Goal: Task Accomplishment & Management: Manage account settings

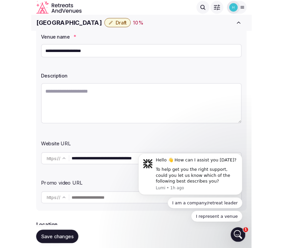
scroll to position [62, 0]
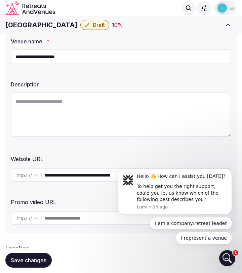
click at [204, 9] on div at bounding box center [204, 10] width 1 height 2
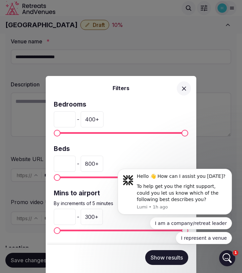
click at [204, 9] on div "Filters Bedrooms * - 400 + Beds * - 800 + Mins to airport By increments of 5 mi…" at bounding box center [121, 136] width 242 height 273
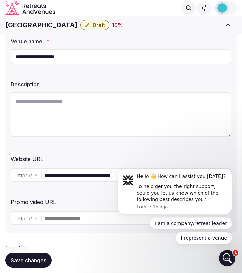
click at [233, 9] on icon at bounding box center [232, 8] width 4 height 2
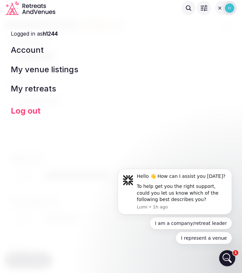
click at [216, 5] on div at bounding box center [219, 7] width 9 height 5
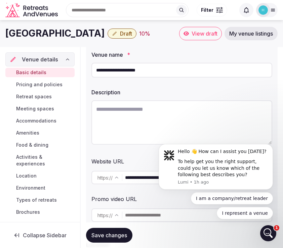
click at [43, 112] on span "Meeting spaces" at bounding box center [35, 109] width 38 height 7
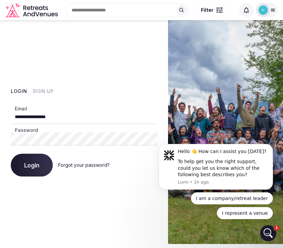
drag, startPoint x: 79, startPoint y: 114, endPoint x: -8, endPoint y: 109, distance: 87.5
click at [0, 109] on html "**********" at bounding box center [141, 124] width 283 height 248
type input "**********"
click at [31, 168] on span "Login" at bounding box center [31, 165] width 15 height 7
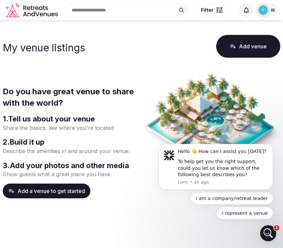
click at [271, 10] on icon at bounding box center [272, 9] width 5 height 5
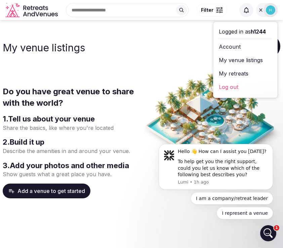
click at [234, 61] on link "My venue listings" at bounding box center [245, 60] width 53 height 11
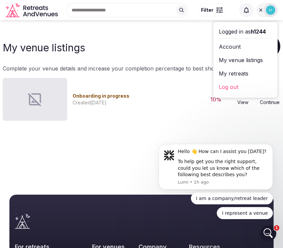
click at [87, 98] on span "Onboarding in progress" at bounding box center [101, 96] width 57 height 6
click at [92, 96] on span "Onboarding in progress" at bounding box center [101, 96] width 57 height 6
click at [271, 101] on link "Continue" at bounding box center [270, 99] width 22 height 13
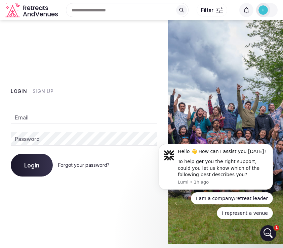
type input "**********"
click at [25, 165] on span "Login" at bounding box center [31, 165] width 15 height 7
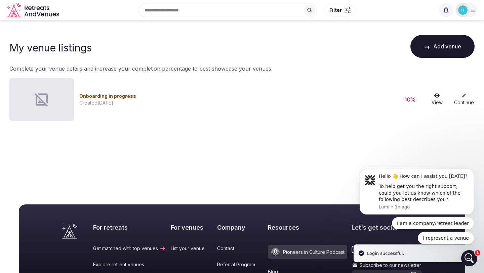
click at [91, 102] on div "Created Thursday August 28th, 2025" at bounding box center [236, 102] width 315 height 7
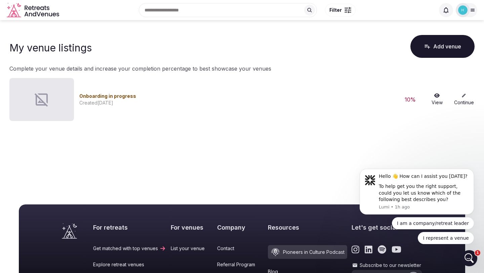
click at [283, 97] on link "Continue" at bounding box center [464, 99] width 22 height 13
click at [283, 99] on link "Continue" at bounding box center [464, 99] width 22 height 13
click at [122, 96] on span "Onboarding in progress" at bounding box center [107, 96] width 57 height 6
click at [51, 102] on div at bounding box center [41, 99] width 65 height 43
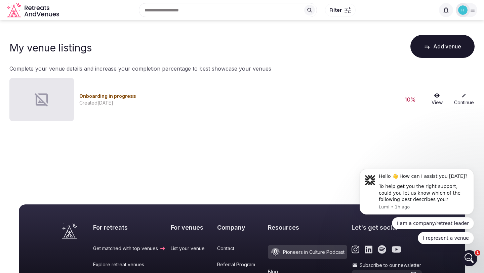
click at [51, 102] on div at bounding box center [41, 99] width 65 height 43
click at [283, 97] on icon at bounding box center [436, 95] width 5 height 4
click at [283, 97] on icon at bounding box center [463, 95] width 5 height 5
click at [115, 96] on span "Onboarding in progress" at bounding box center [107, 96] width 57 height 6
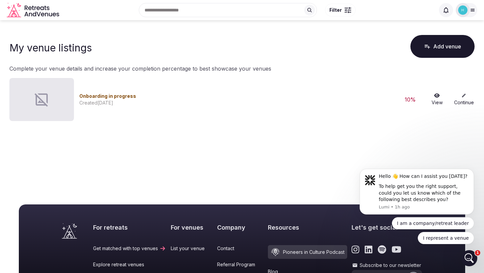
click at [56, 104] on div at bounding box center [41, 99] width 65 height 43
click at [283, 52] on button "Add venue" at bounding box center [442, 46] width 64 height 23
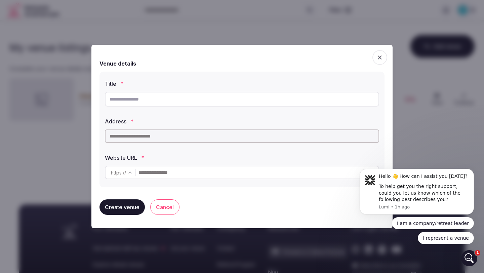
click at [283, 98] on input "text" at bounding box center [242, 99] width 274 height 15
click at [283, 57] on span "button" at bounding box center [379, 57] width 15 height 15
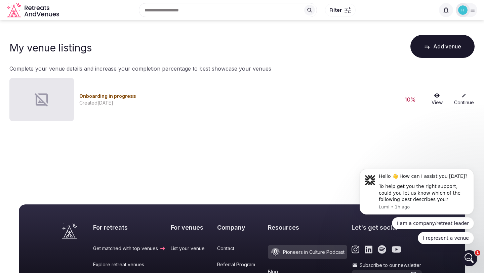
click at [283, 100] on link "Continue" at bounding box center [464, 99] width 22 height 13
click at [283, 9] on icon at bounding box center [473, 10] width 4 height 2
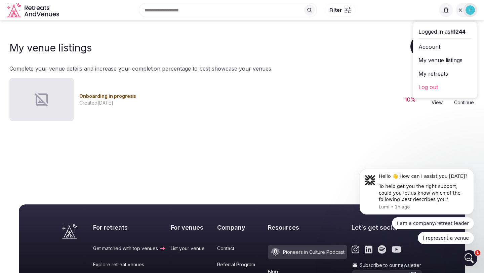
click at [283, 62] on link "My venue listings" at bounding box center [444, 60] width 53 height 11
click at [283, 47] on link "Account" at bounding box center [444, 46] width 53 height 11
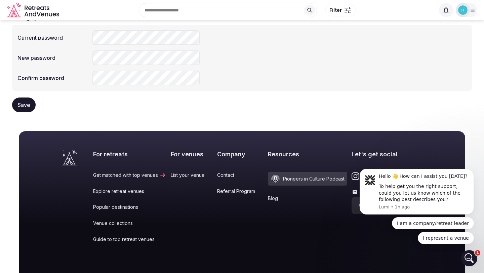
scroll to position [179, 0]
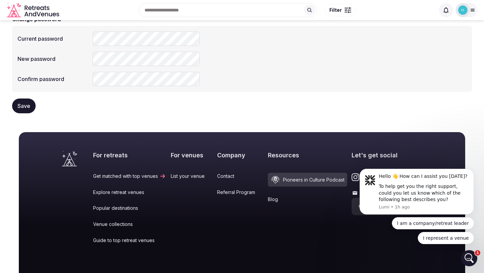
click at [27, 101] on button "Save" at bounding box center [24, 105] width 24 height 15
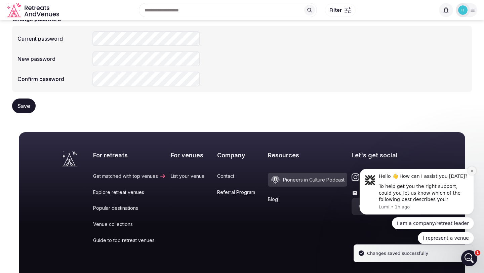
click at [283, 172] on icon "Dismiss notification" at bounding box center [472, 171] width 4 height 4
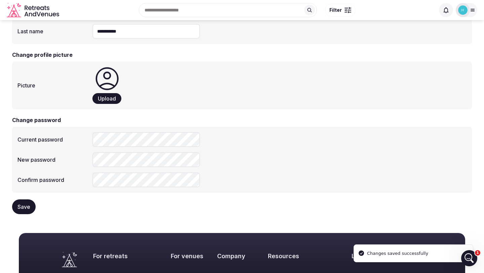
scroll to position [0, 0]
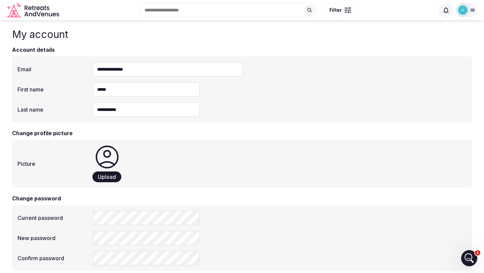
click at [283, 10] on icon at bounding box center [473, 10] width 4 height 2
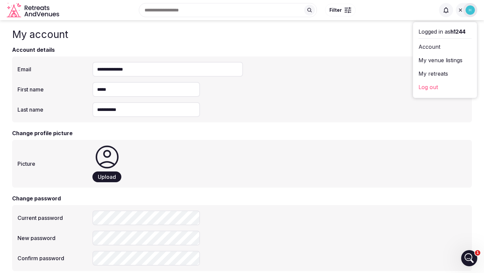
click at [227, 170] on div "Upload" at bounding box center [279, 163] width 374 height 37
click at [283, 59] on link "My venue listings" at bounding box center [444, 60] width 53 height 11
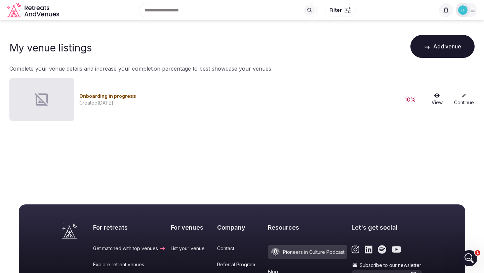
click at [101, 97] on span "Onboarding in progress" at bounding box center [107, 96] width 57 height 6
click at [283, 97] on icon at bounding box center [463, 95] width 5 height 5
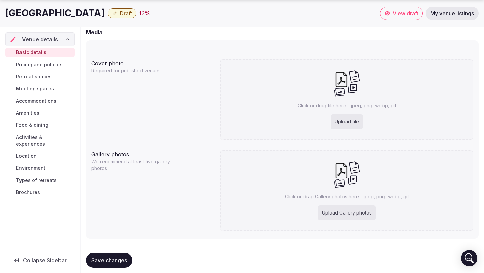
scroll to position [514, 0]
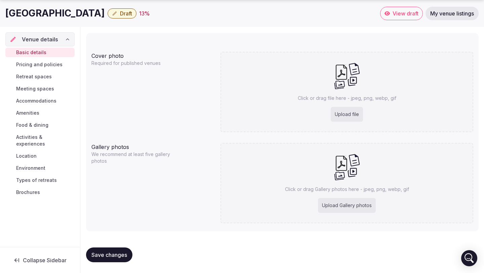
click at [348, 115] on div "Upload file" at bounding box center [347, 114] width 32 height 15
type input "**********"
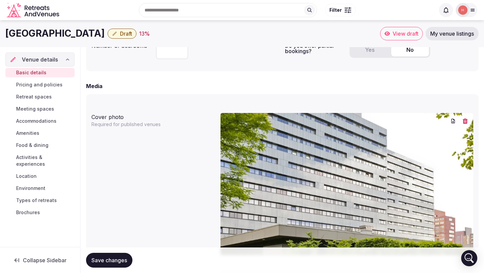
scroll to position [451, 0]
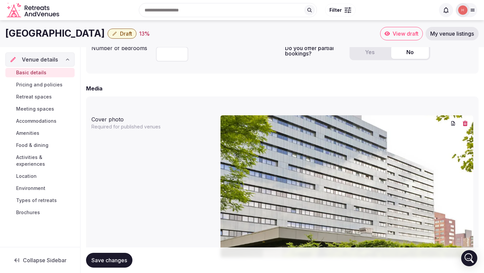
click at [328, 136] on img at bounding box center [346, 186] width 253 height 142
click at [326, 136] on img at bounding box center [346, 186] width 253 height 142
click at [450, 122] on icon "button" at bounding box center [452, 123] width 5 height 5
click at [112, 259] on span "Save changes" at bounding box center [109, 260] width 36 height 7
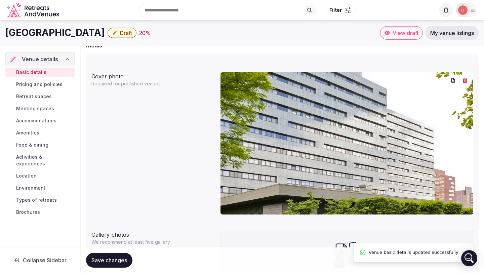
scroll to position [491, 0]
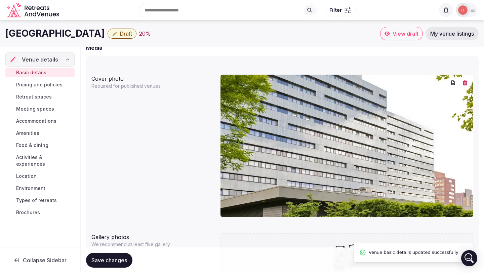
click at [402, 35] on span "View draft" at bounding box center [405, 33] width 26 height 7
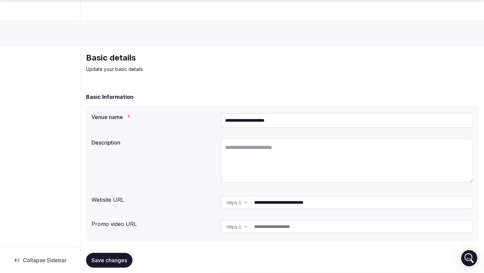
scroll to position [491, 0]
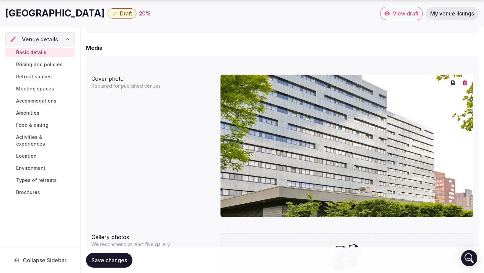
click at [365, 131] on img at bounding box center [346, 146] width 253 height 142
click at [464, 83] on icon "button" at bounding box center [465, 82] width 5 height 5
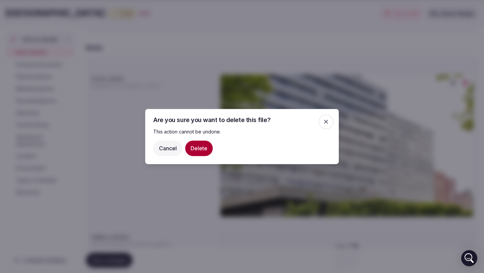
click at [195, 150] on button "Delete" at bounding box center [199, 147] width 28 height 15
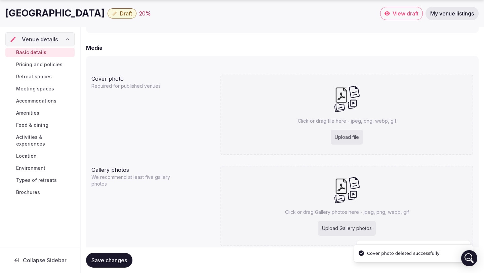
click at [343, 143] on div "Upload file" at bounding box center [347, 137] width 32 height 15
type input "**********"
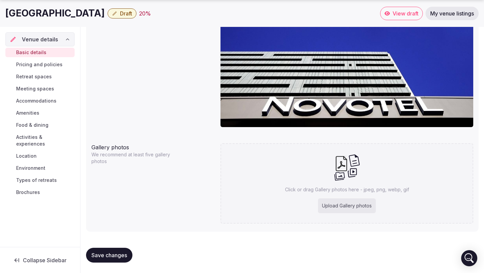
scroll to position [581, 0]
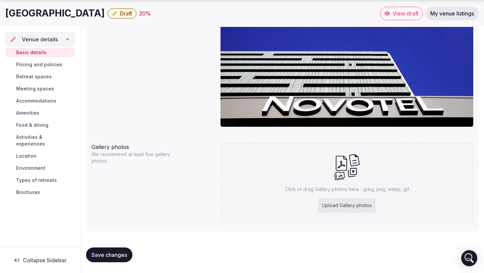
click at [32, 64] on span "Pricing and policies" at bounding box center [39, 64] width 46 height 7
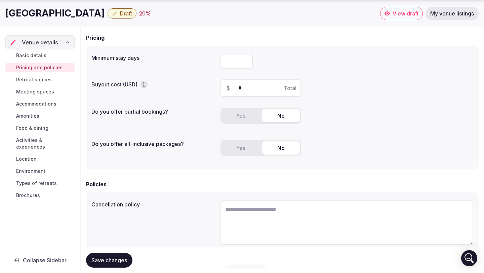
scroll to position [60, 0]
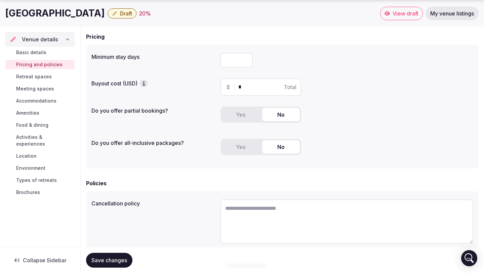
click at [39, 76] on span "Retreat spaces" at bounding box center [34, 76] width 36 height 7
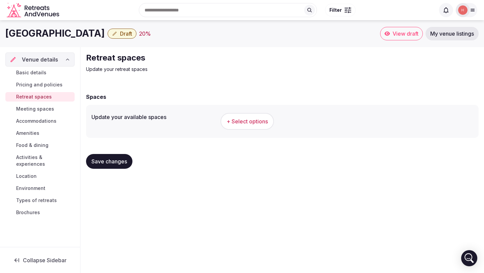
click at [39, 106] on span "Meeting spaces" at bounding box center [35, 109] width 38 height 7
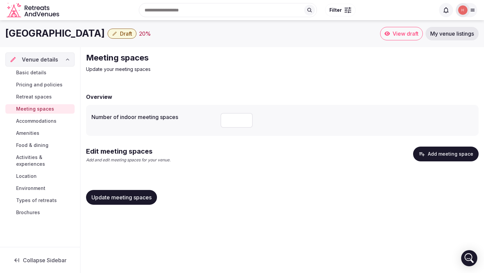
click at [231, 121] on input "number" at bounding box center [236, 120] width 32 height 15
type input "**"
click at [442, 154] on button "Add meeting space" at bounding box center [446, 153] width 66 height 15
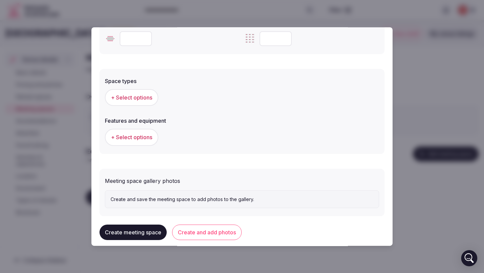
scroll to position [355, 0]
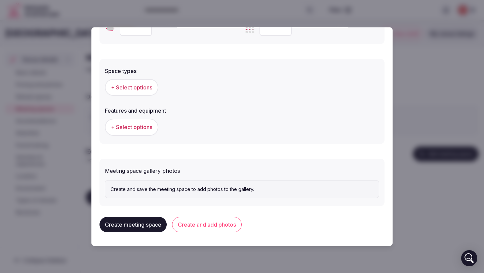
click at [127, 86] on span "+ Select options" at bounding box center [131, 87] width 41 height 7
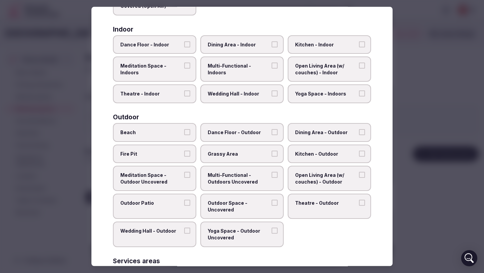
scroll to position [0, 0]
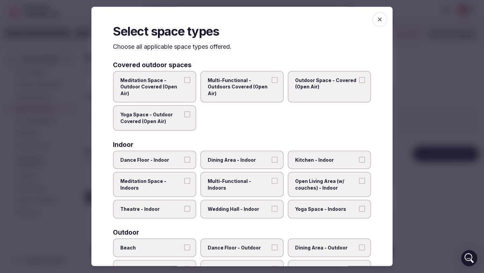
click at [381, 19] on icon "button" at bounding box center [379, 19] width 7 height 7
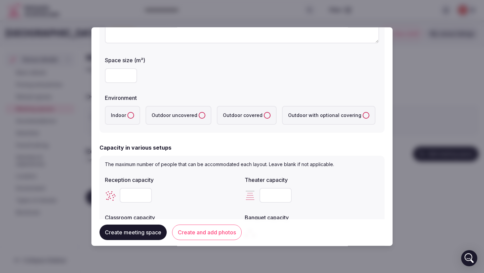
scroll to position [113, 0]
click at [416, 58] on div at bounding box center [242, 136] width 484 height 273
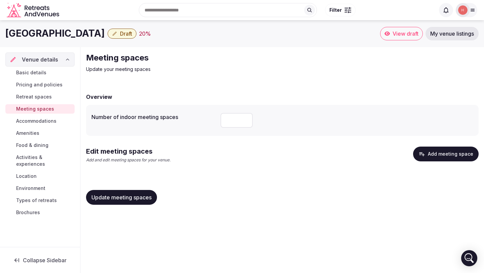
click at [44, 120] on span "Accommodations" at bounding box center [36, 121] width 40 height 7
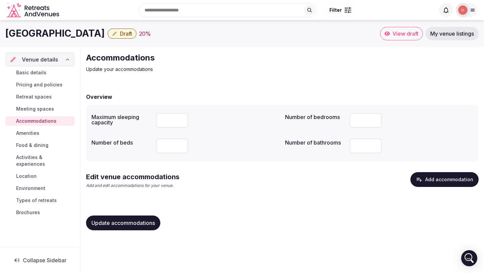
click at [25, 145] on span "Food & dining" at bounding box center [32, 145] width 32 height 7
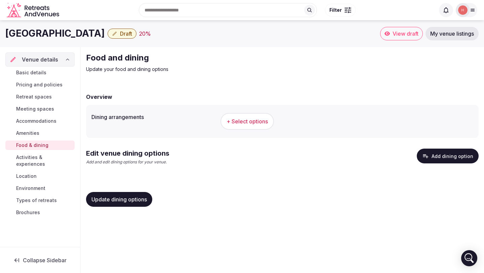
click at [23, 173] on span "Location" at bounding box center [26, 176] width 20 height 7
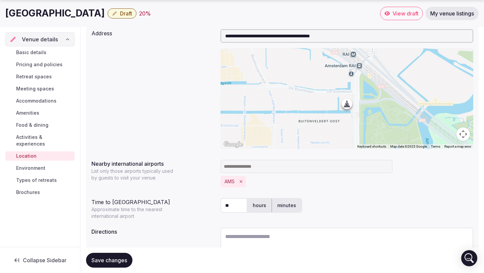
scroll to position [134, 0]
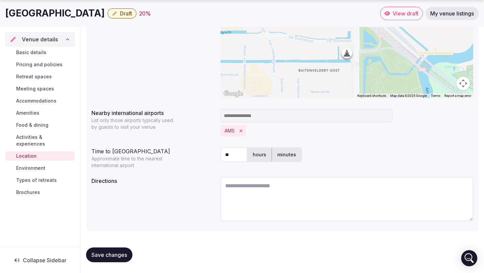
click at [42, 165] on span "Environment" at bounding box center [30, 168] width 29 height 7
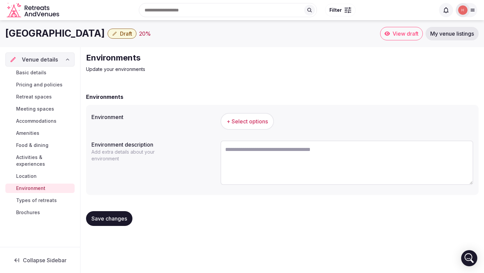
click at [44, 197] on span "Types of retreats" at bounding box center [36, 200] width 41 height 7
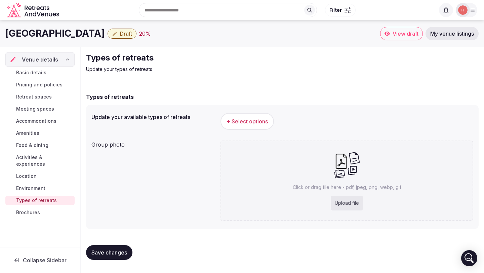
click at [247, 118] on span "+ Select options" at bounding box center [246, 121] width 41 height 7
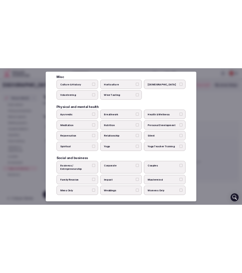
scroll to position [235, 0]
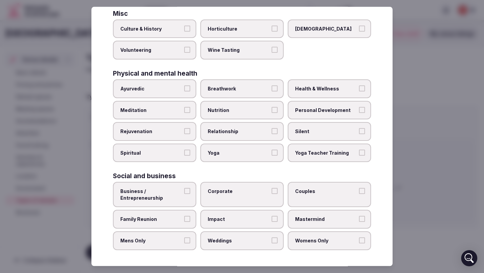
click at [420, 76] on div at bounding box center [242, 136] width 484 height 273
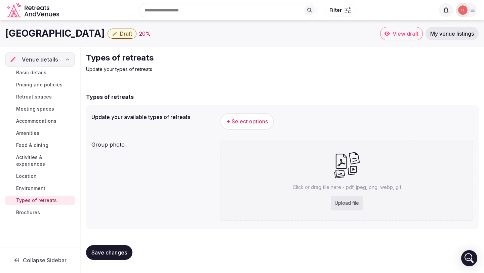
click at [27, 209] on span "Brochures" at bounding box center [28, 212] width 24 height 7
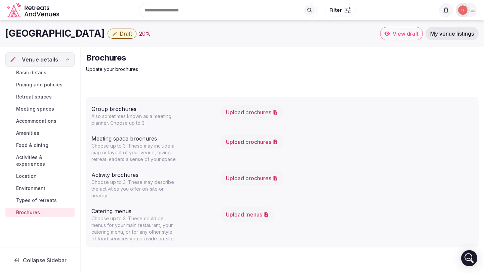
click at [19, 259] on icon at bounding box center [16, 260] width 5 height 4
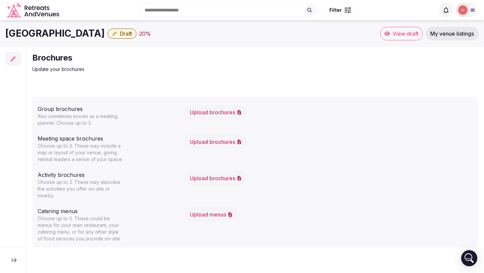
click at [19, 259] on button at bounding box center [13, 260] width 17 height 15
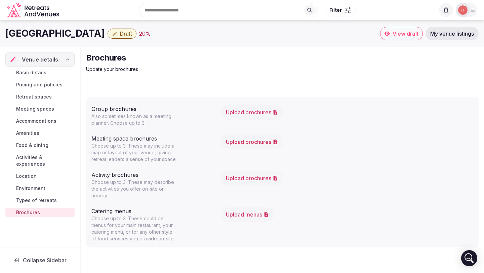
click at [32, 73] on span "Basic details" at bounding box center [31, 72] width 30 height 7
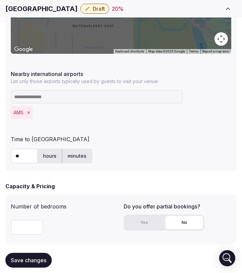
scroll to position [416, 0]
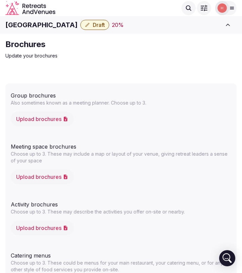
click at [233, 9] on icon at bounding box center [232, 8] width 4 height 2
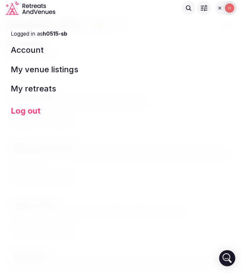
click at [51, 47] on link "Account" at bounding box center [120, 49] width 231 height 19
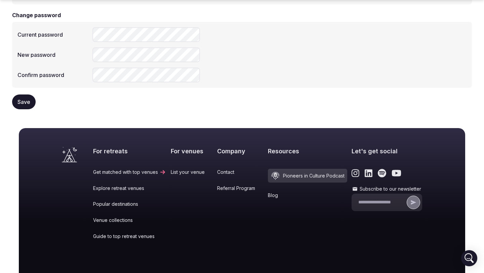
scroll to position [213, 0]
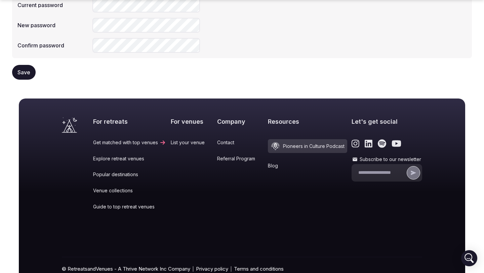
click at [21, 71] on span "Save" at bounding box center [23, 72] width 13 height 7
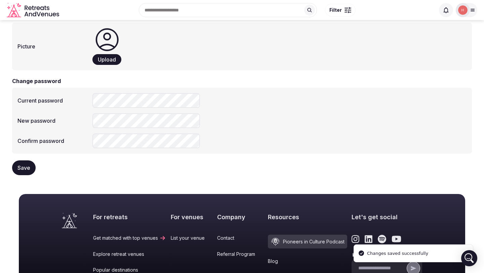
scroll to position [0, 0]
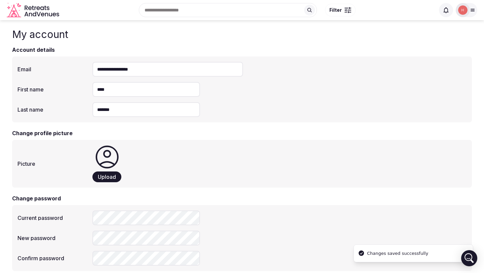
click at [38, 8] on icon "Retreats and Venues company logo" at bounding box center [38, 8] width 3 height 4
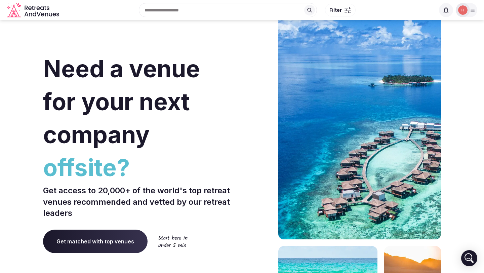
click at [465, 10] on img at bounding box center [462, 9] width 9 height 9
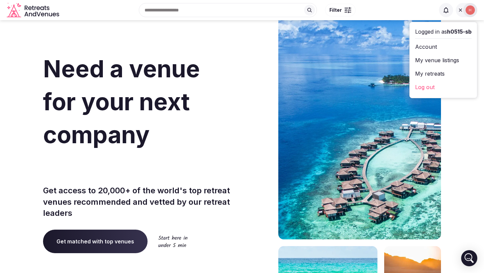
click at [431, 61] on link "My venue listings" at bounding box center [443, 60] width 56 height 11
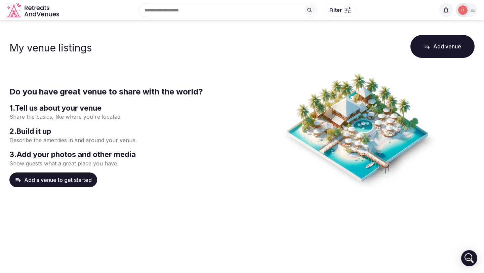
click at [463, 11] on img at bounding box center [462, 9] width 9 height 9
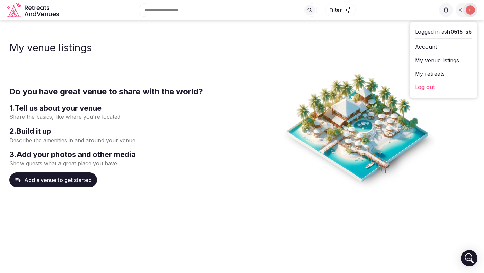
click at [423, 45] on link "Account" at bounding box center [443, 46] width 56 height 11
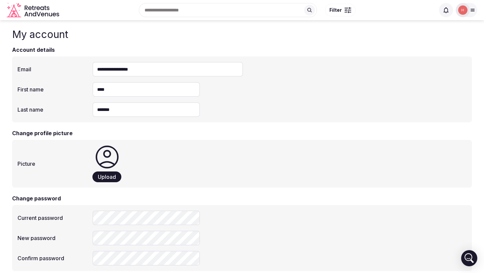
click at [472, 7] on div at bounding box center [467, 10] width 22 height 14
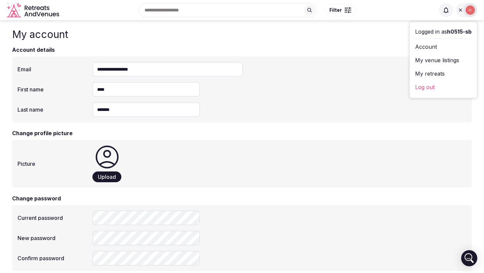
click at [434, 73] on link "My retreats" at bounding box center [443, 73] width 56 height 11
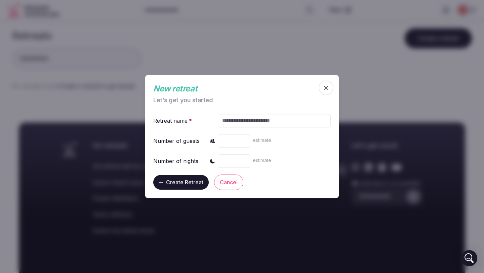
click at [325, 86] on icon "button" at bounding box center [326, 87] width 7 height 7
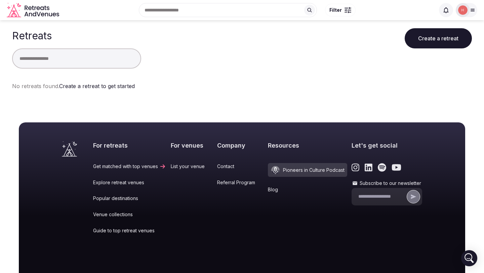
click at [470, 8] on icon at bounding box center [472, 9] width 5 height 5
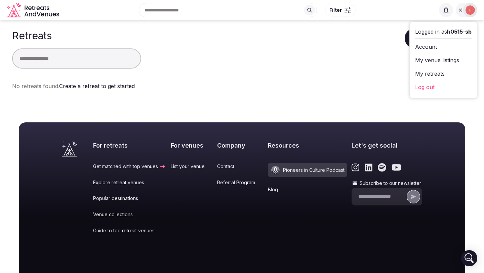
click at [432, 63] on link "My venue listings" at bounding box center [443, 60] width 56 height 11
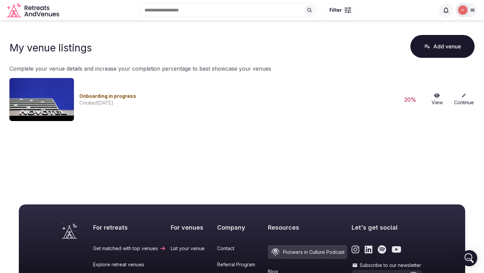
click at [53, 102] on img at bounding box center [41, 99] width 65 height 43
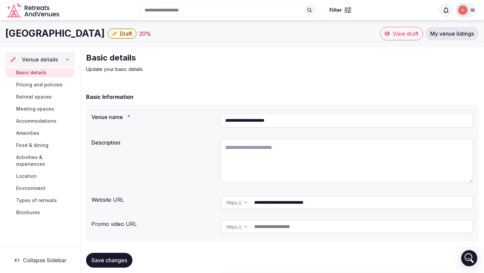
click at [44, 106] on span "Meeting spaces" at bounding box center [35, 109] width 38 height 7
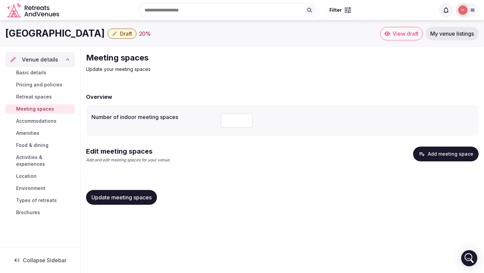
click at [232, 119] on input "number" at bounding box center [236, 120] width 32 height 15
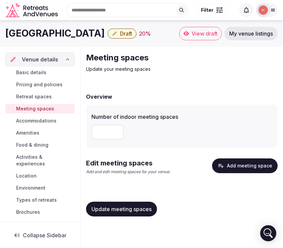
type input "**"
click at [238, 168] on button "Add meeting space" at bounding box center [245, 166] width 66 height 15
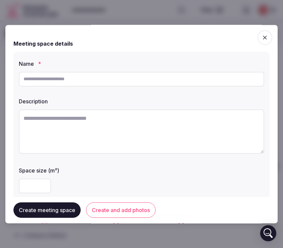
click at [28, 79] on input "text" at bounding box center [141, 79] width 245 height 15
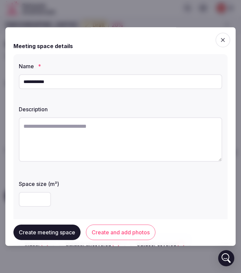
type input "**********"
click at [34, 194] on input "number" at bounding box center [35, 199] width 32 height 15
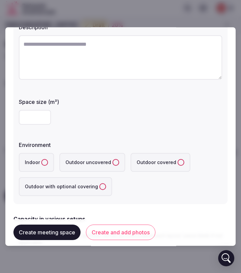
scroll to position [84, 0]
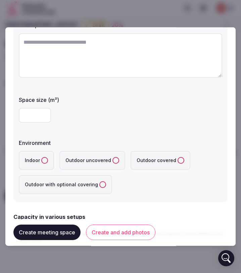
type input "***"
click at [32, 158] on label "Indoor" at bounding box center [36, 160] width 35 height 19
click at [41, 158] on button "Indoor" at bounding box center [44, 160] width 7 height 7
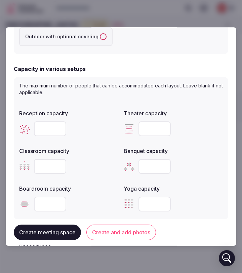
scroll to position [216, 0]
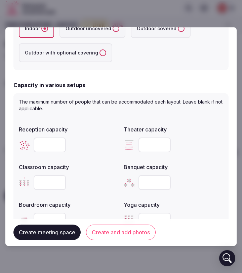
click at [46, 146] on input "number" at bounding box center [50, 144] width 32 height 15
type input "***"
click at [152, 146] on input "number" at bounding box center [154, 144] width 32 height 15
type input "***"
click at [49, 182] on input "number" at bounding box center [50, 182] width 32 height 15
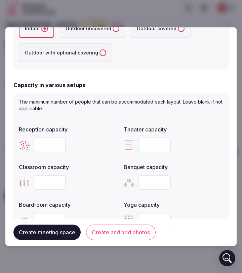
click at [51, 182] on input "number" at bounding box center [50, 182] width 32 height 15
type input "***"
click at [157, 179] on input "number" at bounding box center [154, 182] width 32 height 15
click at [151, 182] on input "number" at bounding box center [154, 182] width 32 height 15
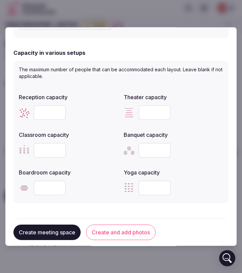
scroll to position [257, 0]
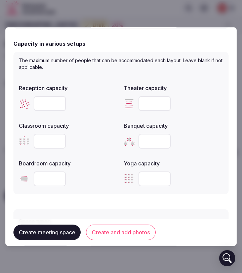
type input "***"
click at [49, 178] on input "number" at bounding box center [50, 178] width 32 height 15
click at [154, 178] on input "number" at bounding box center [154, 178] width 32 height 15
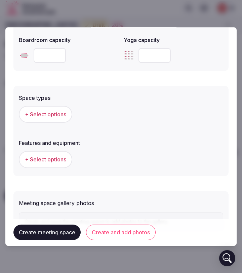
scroll to position [382, 0]
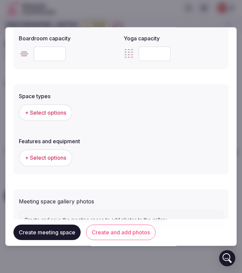
click at [49, 112] on span "+ Select options" at bounding box center [45, 112] width 41 height 7
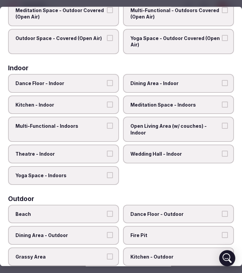
scroll to position [0, 0]
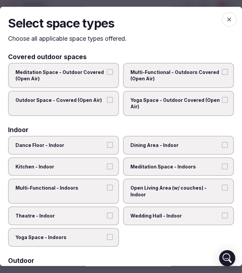
click at [232, 22] on icon "button" at bounding box center [229, 19] width 7 height 7
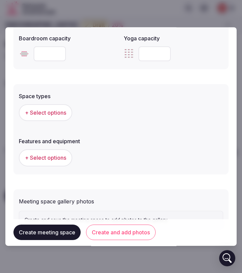
click at [45, 230] on button "Create meeting space" at bounding box center [46, 232] width 67 height 15
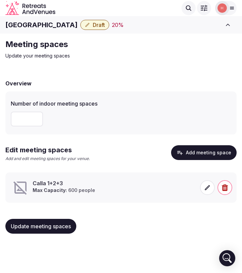
click at [199, 153] on button "Add meeting space" at bounding box center [204, 152] width 66 height 15
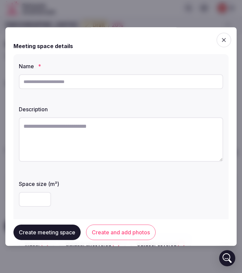
click at [82, 79] on input "text" at bounding box center [121, 81] width 204 height 15
type input "**********"
click at [28, 195] on input "number" at bounding box center [35, 199] width 32 height 15
click at [223, 38] on icon "button" at bounding box center [223, 40] width 7 height 7
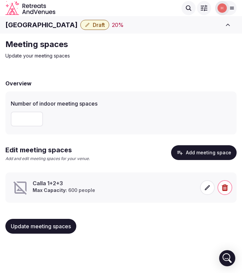
click at [232, 9] on icon at bounding box center [232, 8] width 4 height 2
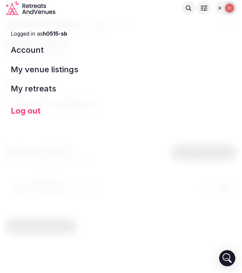
click at [30, 113] on link "Log out" at bounding box center [25, 110] width 41 height 19
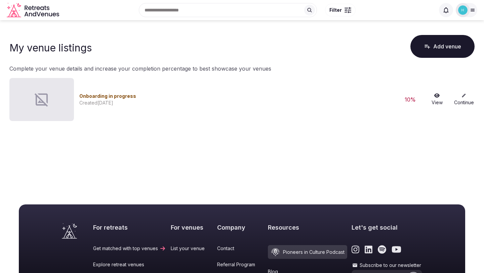
click at [464, 94] on icon at bounding box center [463, 95] width 5 height 5
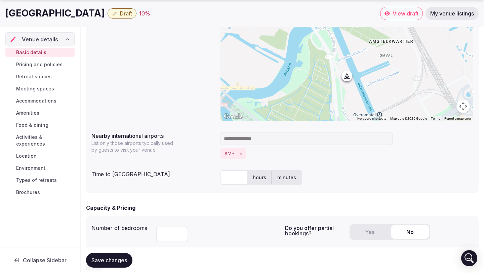
scroll to position [275, 0]
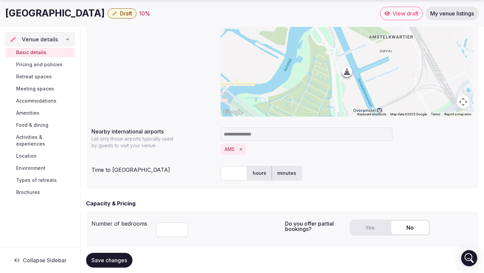
click at [25, 90] on span "Meeting spaces" at bounding box center [35, 88] width 38 height 7
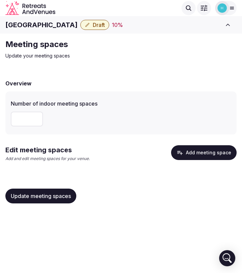
click at [30, 121] on input "number" at bounding box center [27, 119] width 32 height 15
type input "**"
click at [194, 153] on button "Add meeting space" at bounding box center [204, 152] width 66 height 15
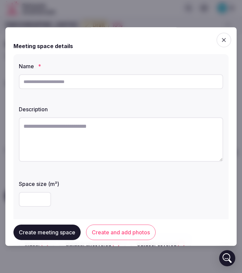
click at [96, 79] on input "text" at bounding box center [121, 81] width 204 height 15
drag, startPoint x: 91, startPoint y: 81, endPoint x: 72, endPoint y: 80, distance: 19.2
click at [72, 80] on input "**********" at bounding box center [121, 81] width 204 height 15
type input "**********"
click at [34, 195] on input "number" at bounding box center [35, 199] width 32 height 15
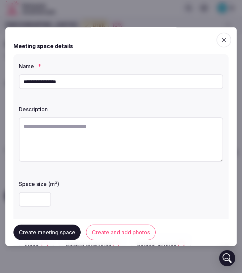
type input "***"
click at [56, 138] on textarea at bounding box center [121, 139] width 204 height 44
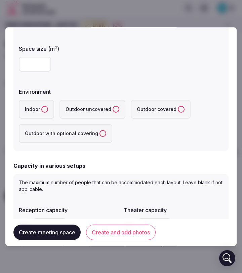
scroll to position [141, 0]
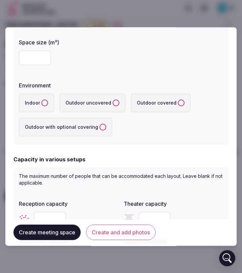
click at [29, 101] on label "Indoor" at bounding box center [36, 102] width 35 height 19
click at [41, 101] on button "Indoor" at bounding box center [44, 102] width 7 height 7
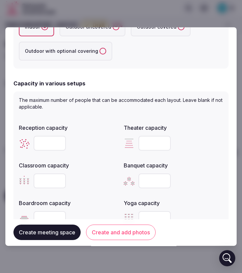
scroll to position [219, 0]
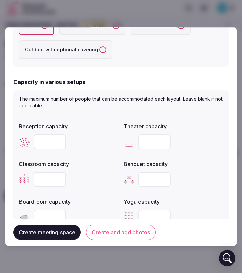
click at [50, 148] on input "number" at bounding box center [50, 141] width 32 height 15
click at [155, 150] on div at bounding box center [173, 142] width 99 height 20
click at [152, 143] on input "number" at bounding box center [154, 141] width 32 height 15
type input "***"
click at [46, 180] on input "number" at bounding box center [50, 179] width 32 height 15
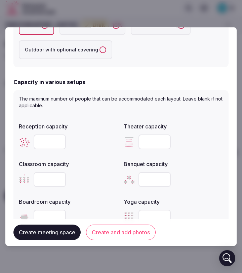
click at [46, 182] on input "number" at bounding box center [50, 179] width 32 height 15
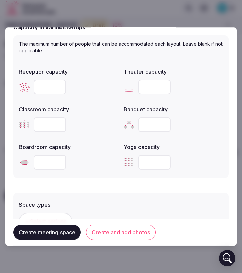
scroll to position [282, 0]
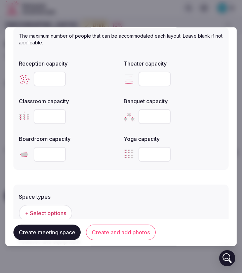
type input "***"
click at [49, 152] on input "number" at bounding box center [50, 154] width 32 height 15
click at [45, 154] on input "number" at bounding box center [50, 154] width 32 height 15
type input "*"
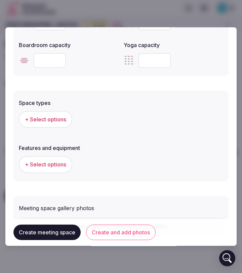
scroll to position [413, 0]
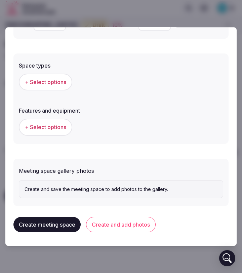
type input "**"
click at [59, 224] on button "Create meeting space" at bounding box center [46, 224] width 67 height 15
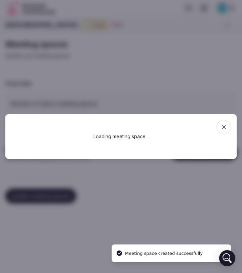
scroll to position [0, 0]
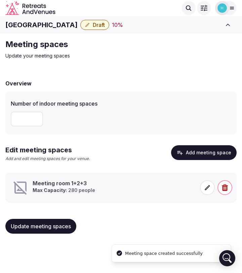
click at [205, 148] on button "Add meeting space" at bounding box center [204, 152] width 66 height 15
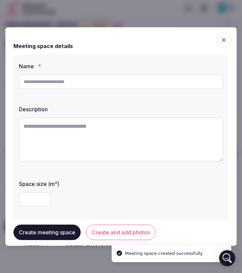
click at [68, 82] on input "text" at bounding box center [121, 81] width 204 height 15
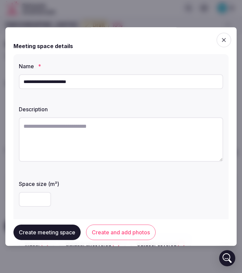
drag, startPoint x: 89, startPoint y: 81, endPoint x: 66, endPoint y: 82, distance: 23.2
click at [66, 82] on input "**********" at bounding box center [121, 81] width 204 height 15
type input "**********"
click at [40, 202] on input "number" at bounding box center [35, 199] width 32 height 15
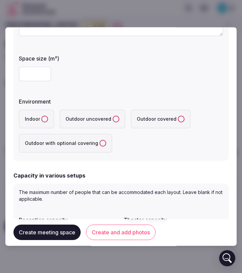
scroll to position [139, 0]
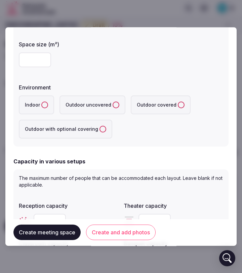
type input "**"
click at [36, 104] on label "Indoor" at bounding box center [36, 104] width 35 height 19
click at [41, 104] on button "Indoor" at bounding box center [44, 104] width 7 height 7
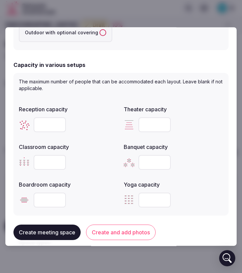
scroll to position [244, 0]
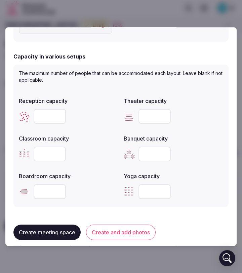
click at [50, 116] on input "number" at bounding box center [50, 116] width 32 height 15
click at [160, 112] on input "number" at bounding box center [154, 116] width 32 height 15
click at [152, 112] on input "number" at bounding box center [154, 116] width 32 height 15
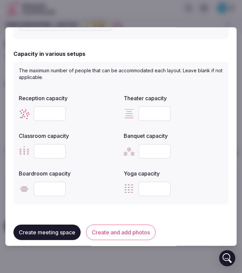
scroll to position [250, 0]
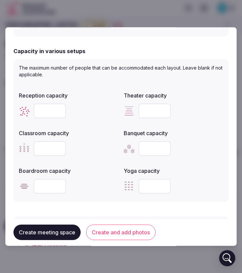
type input "**"
click at [50, 145] on input "number" at bounding box center [50, 148] width 32 height 15
click at [49, 150] on input "number" at bounding box center [50, 148] width 32 height 15
type input "**"
click at [45, 184] on input "number" at bounding box center [50, 186] width 32 height 15
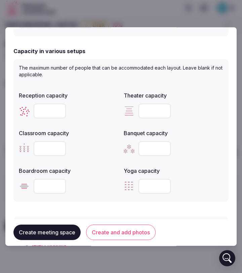
click at [45, 184] on input "number" at bounding box center [50, 186] width 32 height 15
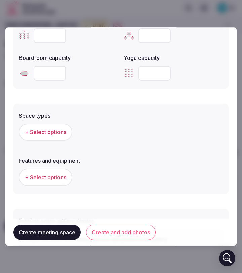
scroll to position [413, 0]
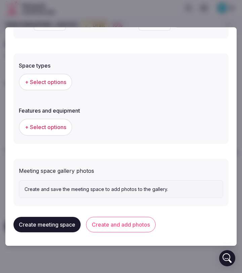
type input "**"
click at [61, 227] on button "Create meeting space" at bounding box center [46, 224] width 67 height 15
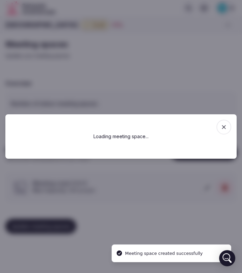
scroll to position [0, 0]
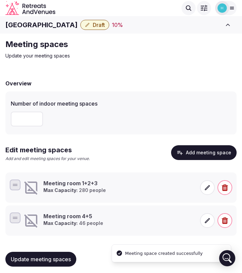
click at [198, 154] on button "Add meeting space" at bounding box center [204, 152] width 66 height 15
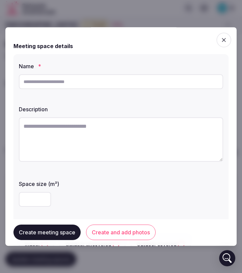
click at [116, 82] on input "text" at bounding box center [121, 81] width 204 height 15
drag, startPoint x: 86, startPoint y: 80, endPoint x: 67, endPoint y: 80, distance: 19.8
click at [67, 80] on input "**********" at bounding box center [121, 81] width 204 height 15
type input "**********"
click at [29, 199] on input "number" at bounding box center [35, 199] width 32 height 15
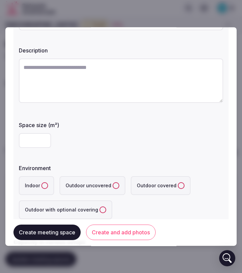
scroll to position [61, 0]
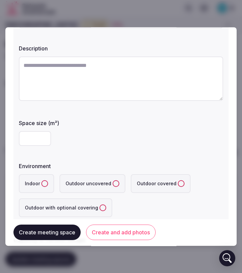
type input "**"
click at [31, 182] on label "Indoor" at bounding box center [36, 183] width 35 height 19
click at [41, 182] on button "Indoor" at bounding box center [44, 183] width 7 height 7
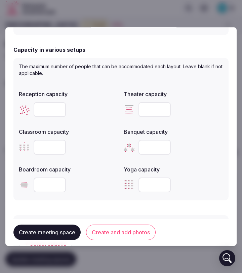
scroll to position [252, 0]
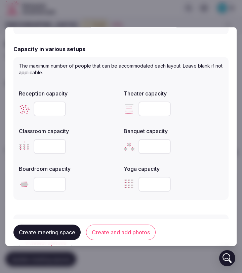
click at [50, 112] on input "number" at bounding box center [50, 108] width 32 height 15
click at [149, 109] on input "number" at bounding box center [154, 108] width 32 height 15
type input "**"
click at [47, 156] on div at bounding box center [68, 146] width 99 height 20
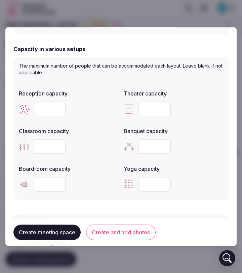
click at [47, 152] on input "number" at bounding box center [50, 146] width 32 height 15
type input "**"
click at [149, 148] on input "number" at bounding box center [154, 146] width 32 height 15
click at [49, 190] on input "number" at bounding box center [50, 184] width 32 height 15
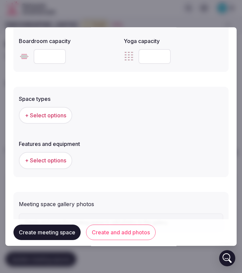
scroll to position [413, 0]
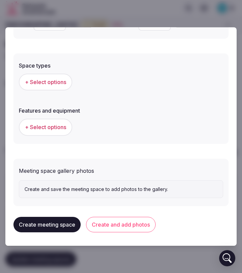
type input "**"
click at [40, 226] on button "Create meeting space" at bounding box center [46, 224] width 67 height 15
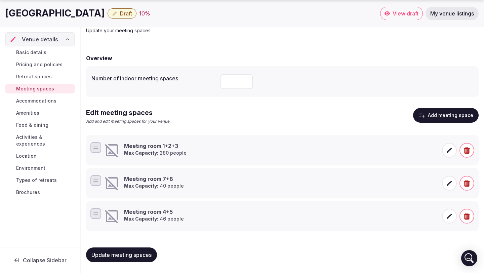
scroll to position [0, 0]
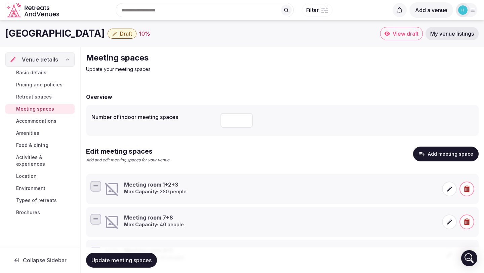
click at [38, 73] on span "Basic details" at bounding box center [31, 72] width 30 height 7
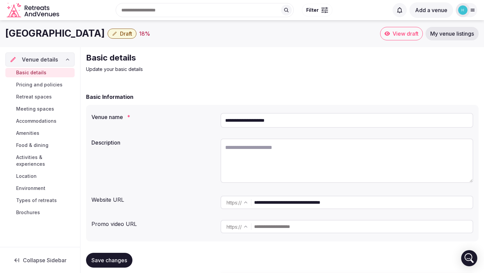
click at [27, 131] on span "Amenities" at bounding box center [27, 133] width 23 height 7
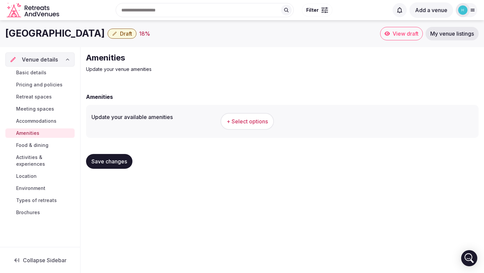
click at [33, 85] on span "Pricing and policies" at bounding box center [39, 84] width 46 height 7
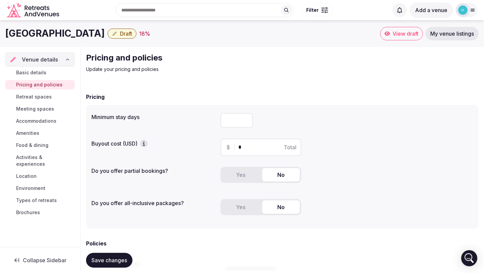
click at [31, 117] on link "Accommodations" at bounding box center [39, 120] width 69 height 9
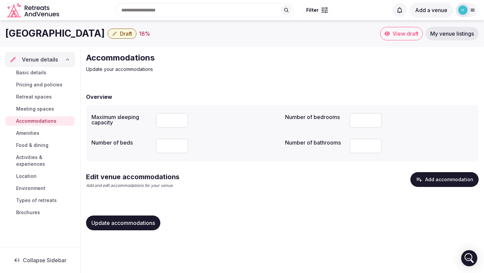
click at [36, 109] on span "Meeting spaces" at bounding box center [35, 109] width 38 height 7
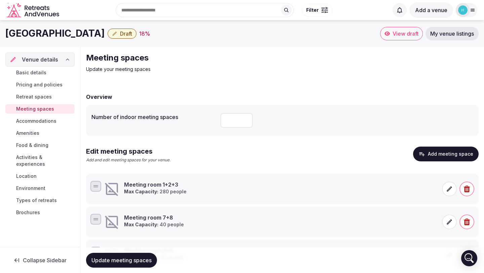
click at [27, 173] on span "Location" at bounding box center [26, 176] width 20 height 7
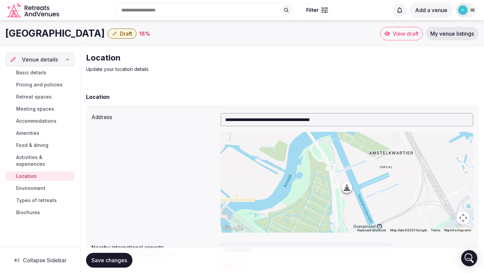
click at [33, 72] on span "Basic details" at bounding box center [31, 72] width 30 height 7
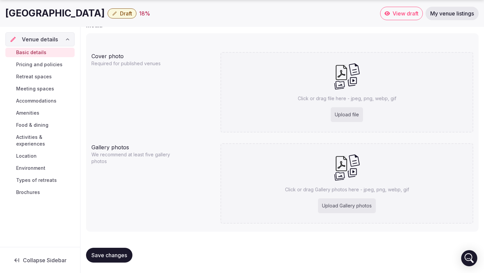
scroll to position [514, 0]
click at [346, 116] on div "Upload file" at bounding box center [347, 114] width 32 height 15
click at [340, 109] on div "Upload file" at bounding box center [347, 114] width 32 height 15
type input "**********"
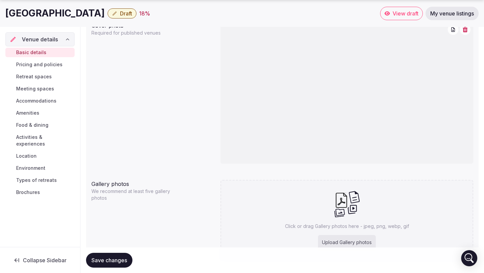
scroll to position [520, 0]
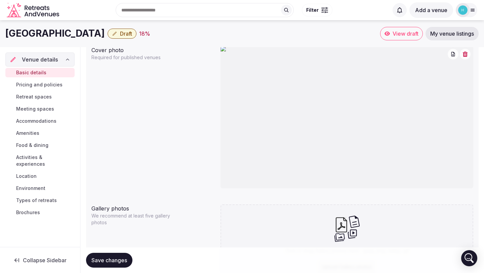
click at [465, 53] on icon "button" at bounding box center [464, 53] width 5 height 5
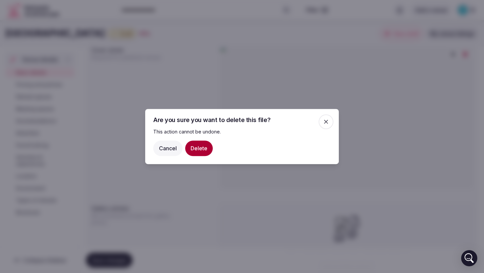
click at [204, 147] on button "Delete" at bounding box center [199, 147] width 28 height 15
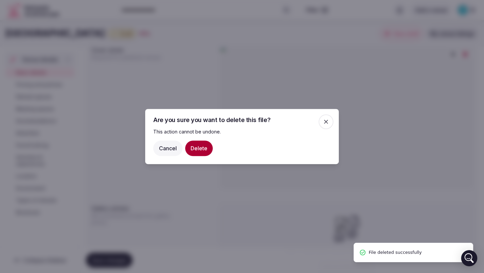
scroll to position [514, 0]
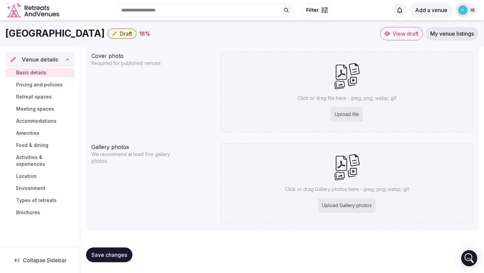
click at [474, 13] on div at bounding box center [467, 10] width 22 height 14
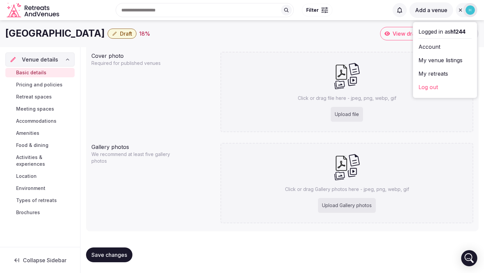
click at [422, 88] on link "Log out" at bounding box center [444, 87] width 53 height 11
